Goal: Find contact information: Find contact information

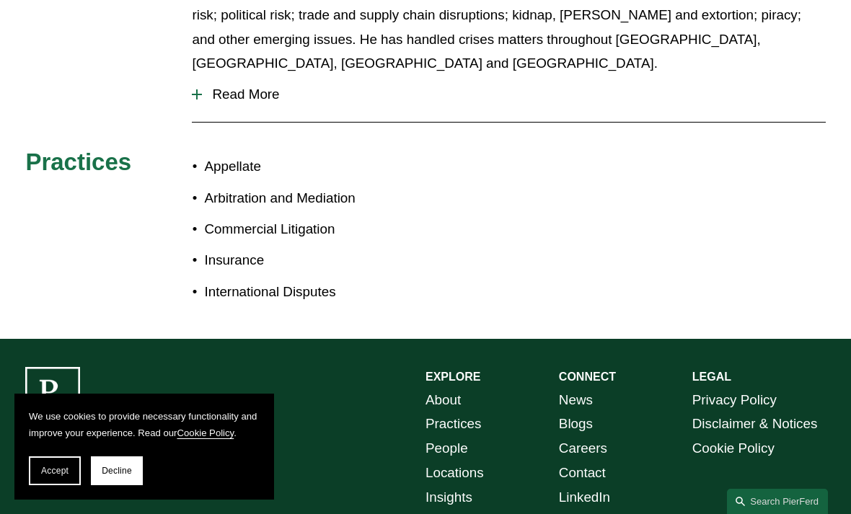
scroll to position [714, 0]
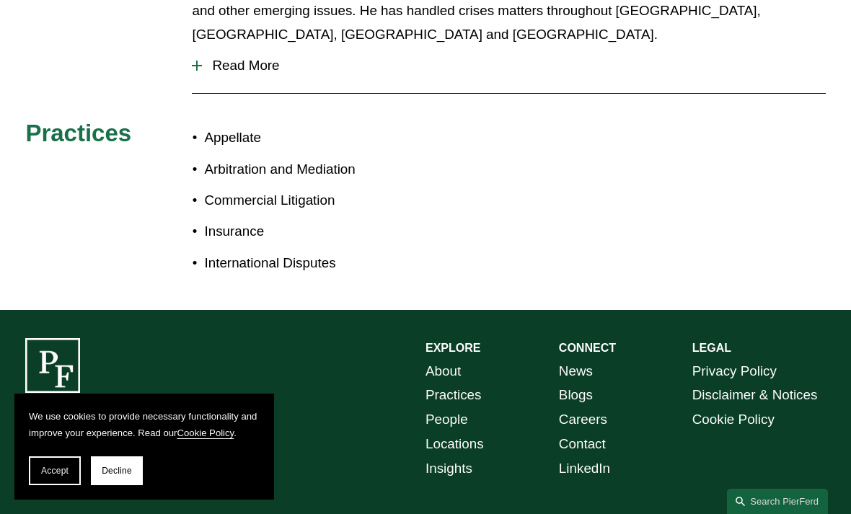
click at [441, 432] on link "Locations" at bounding box center [455, 444] width 58 height 25
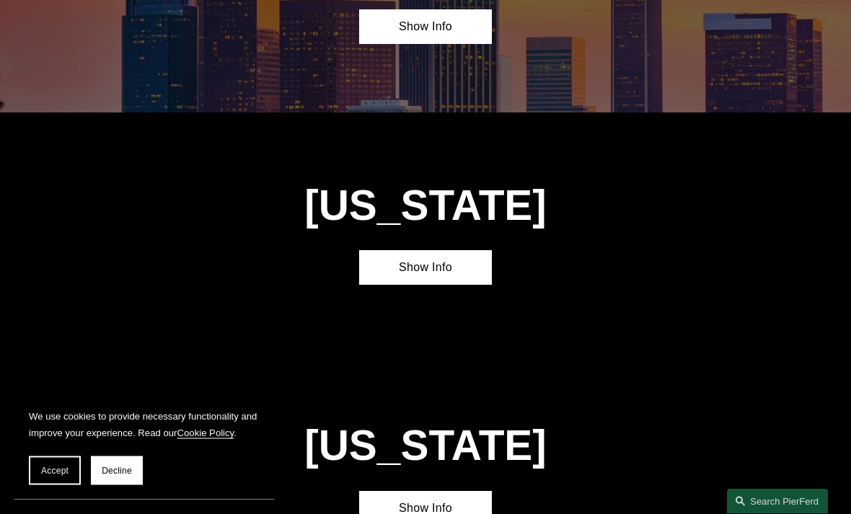
scroll to position [916, 0]
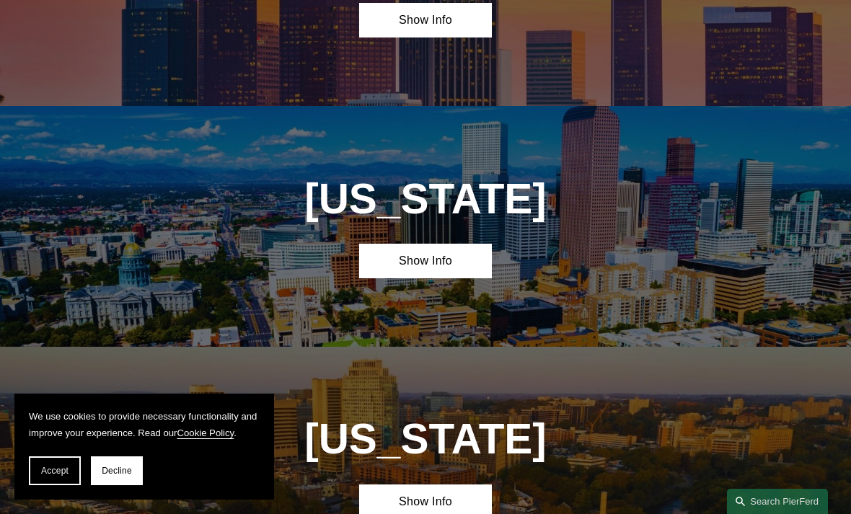
click at [402, 258] on link "Show Info" at bounding box center [425, 261] width 133 height 35
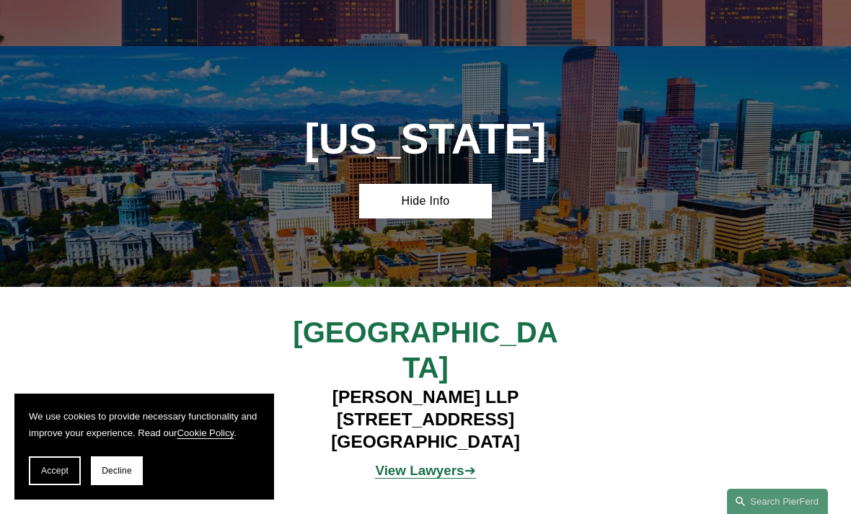
scroll to position [1005, 0]
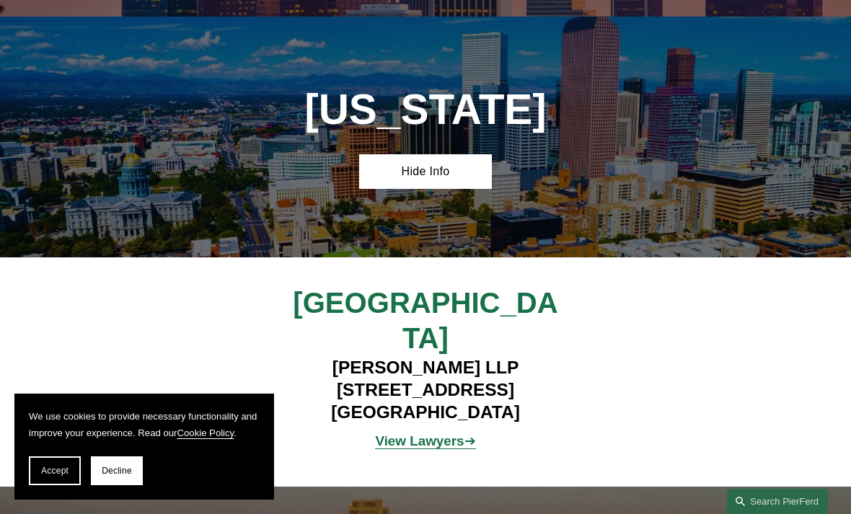
click at [405, 434] on strong "View Lawyers" at bounding box center [419, 441] width 89 height 15
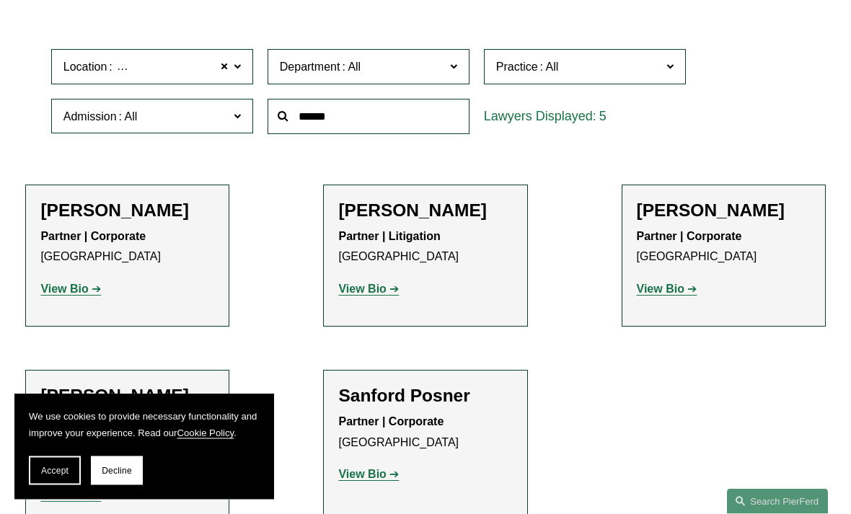
scroll to position [383, 0]
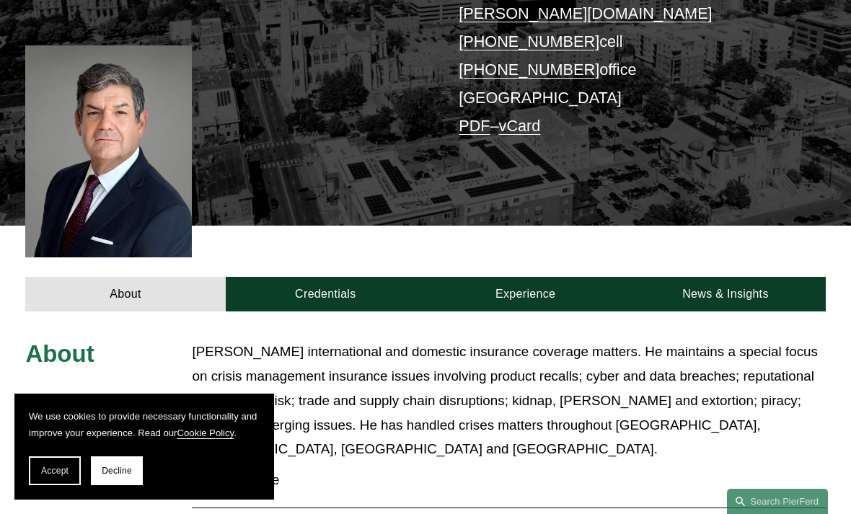
scroll to position [313, 0]
